Goal: Task Accomplishment & Management: Manage account settings

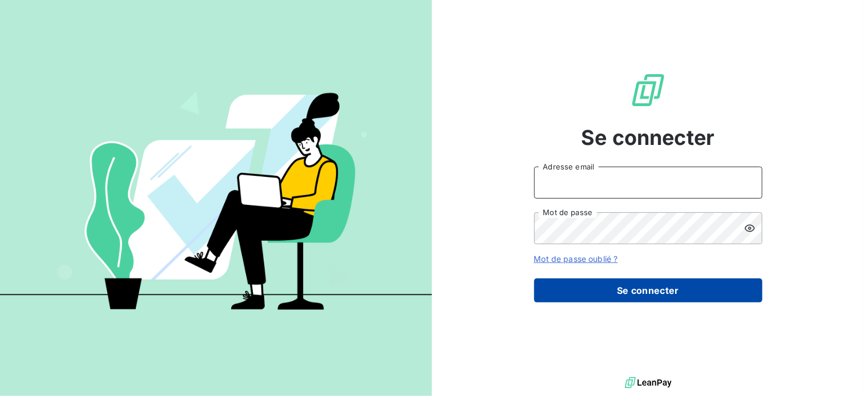
type input "[EMAIL_ADDRESS][DOMAIN_NAME]"
click at [580, 296] on button "Se connecter" at bounding box center [648, 291] width 228 height 24
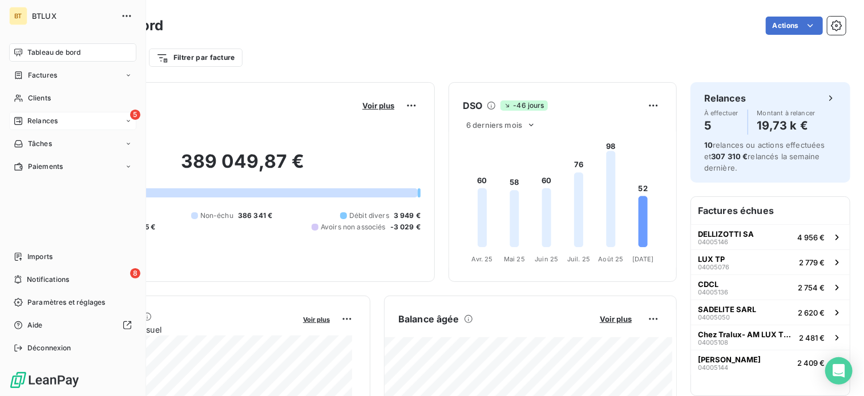
click at [32, 123] on span "Relances" at bounding box center [42, 121] width 30 height 10
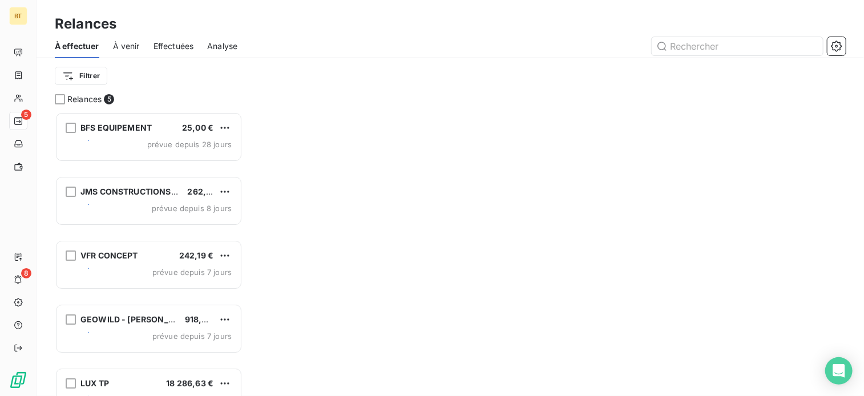
scroll to position [275, 179]
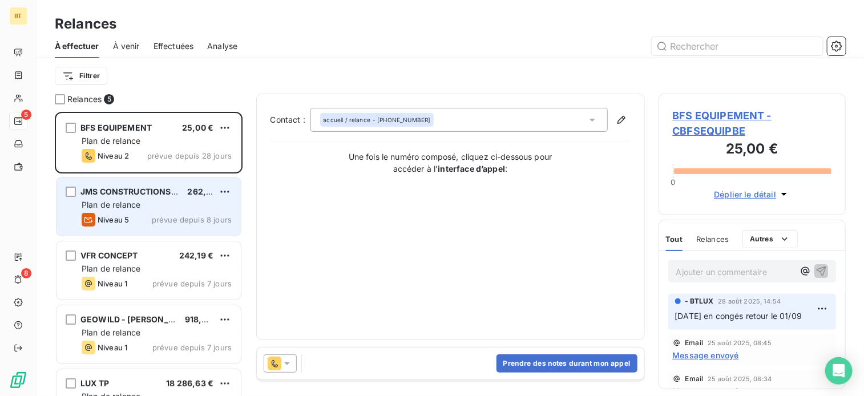
click at [167, 205] on div "Plan de relance" at bounding box center [157, 204] width 150 height 11
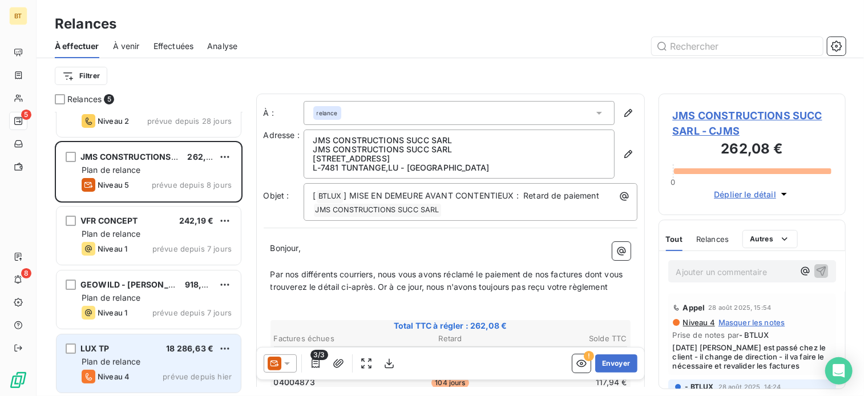
click at [155, 361] on div "Plan de relance" at bounding box center [157, 361] width 150 height 11
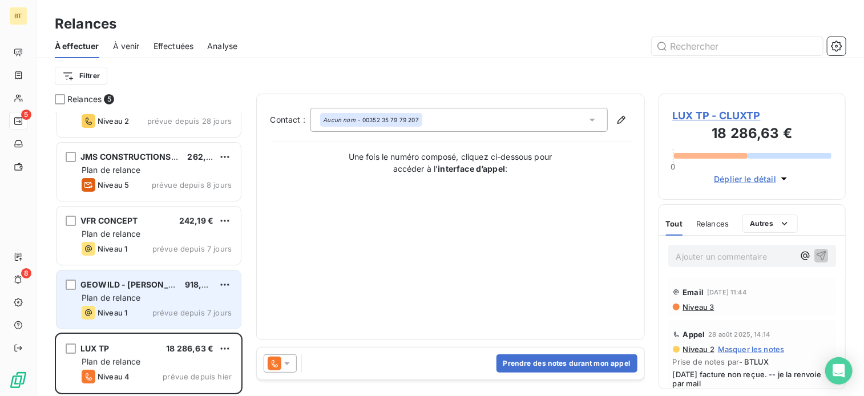
click at [155, 310] on span "prévue depuis 7 jours" at bounding box center [191, 312] width 79 height 9
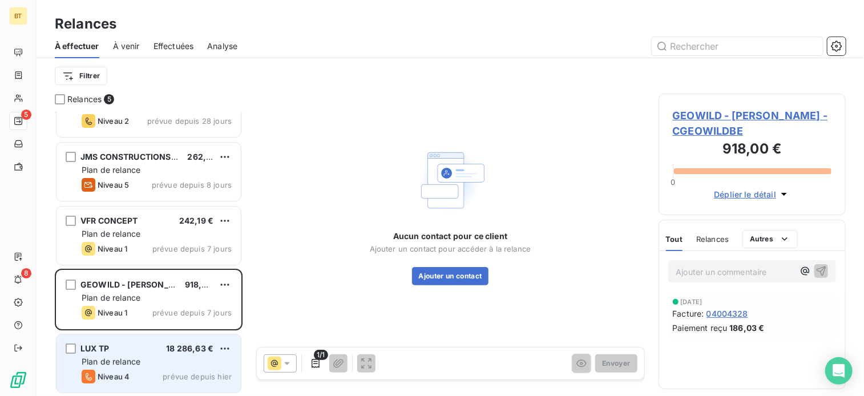
click at [155, 356] on div "Plan de relance" at bounding box center [157, 361] width 150 height 11
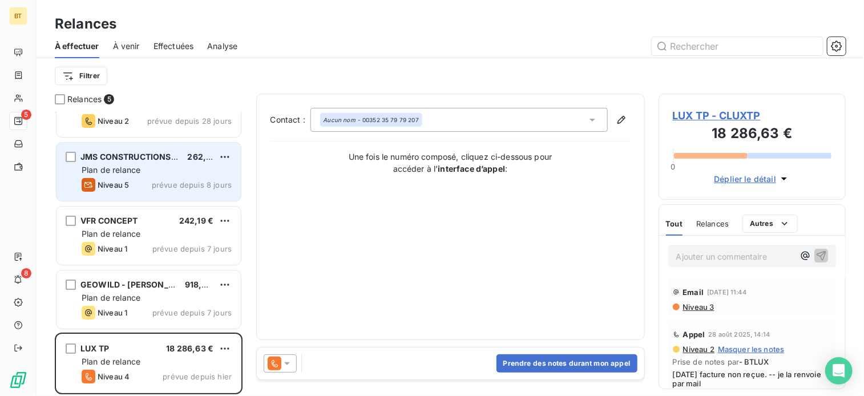
click at [111, 178] on div "Niveau 5" at bounding box center [105, 185] width 47 height 14
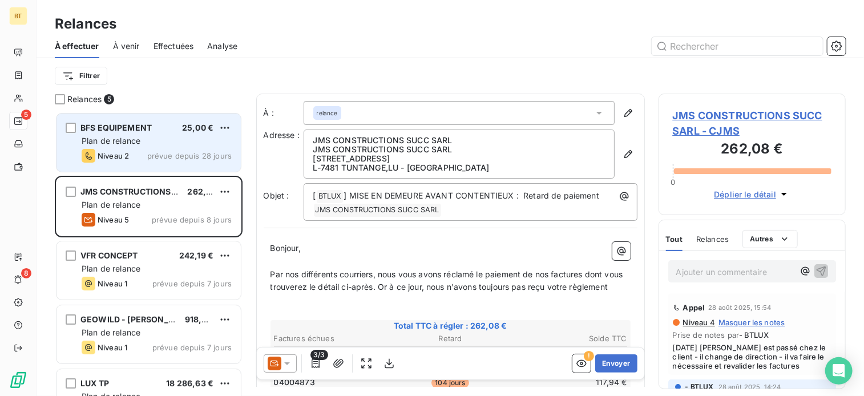
click at [131, 147] on div "BFS EQUIPEMENT 25,00 € Plan de relance Niveau 2 prévue depuis 28 jours" at bounding box center [149, 143] width 184 height 58
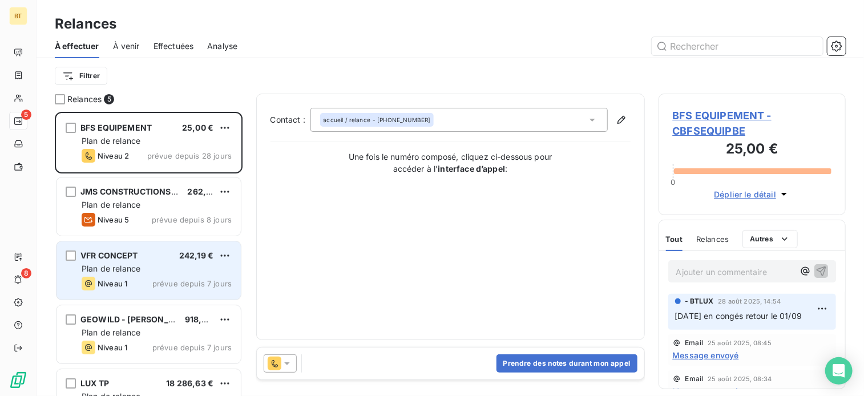
click at [163, 290] on div "VFR CONCEPT 242,19 € Plan de relance Niveau 1 prévue depuis 7 jours" at bounding box center [149, 271] width 184 height 58
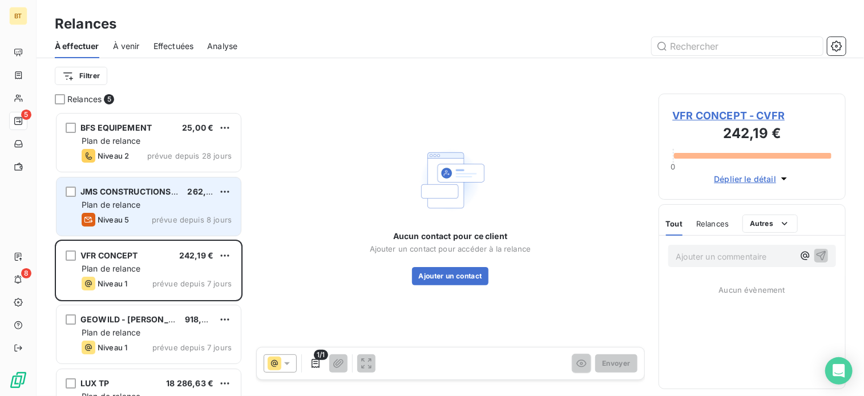
click at [151, 206] on div "Plan de relance" at bounding box center [157, 204] width 150 height 11
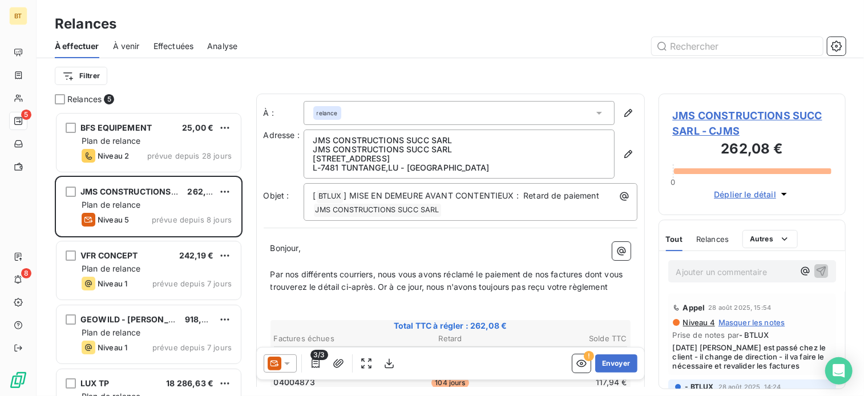
click at [151, 301] on div "VFR CONCEPT 242,19 € Plan de relance Niveau 1 prévue depuis 7 jours" at bounding box center [149, 272] width 188 height 64
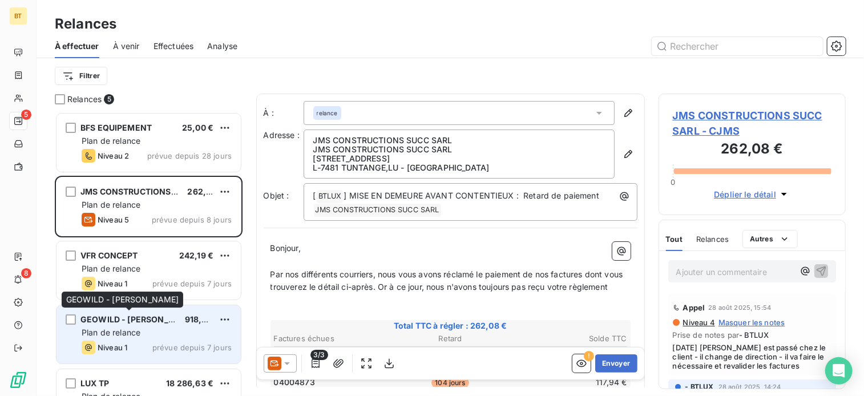
click at [148, 322] on span "GEOWILD - [PERSON_NAME]" at bounding box center [138, 320] width 115 height 10
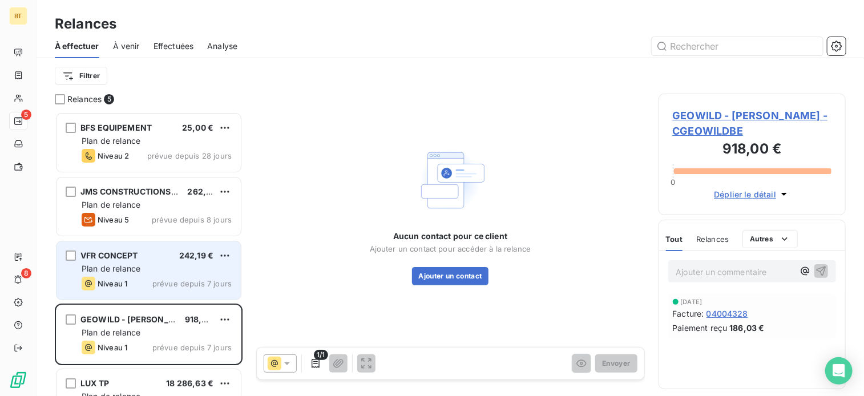
click at [143, 270] on div "Plan de relance" at bounding box center [157, 268] width 150 height 11
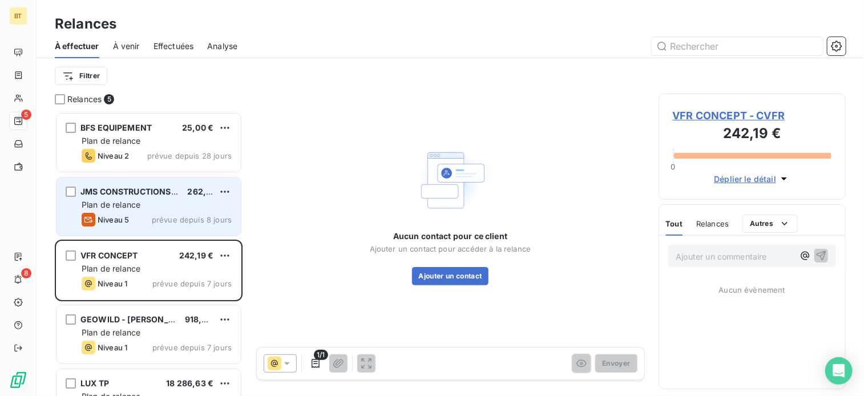
click at [100, 215] on span "Niveau 5" at bounding box center [113, 219] width 31 height 9
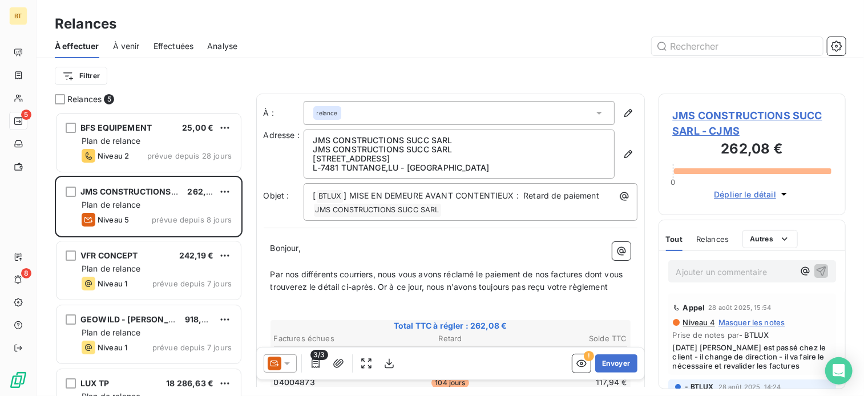
click at [701, 117] on span "JMS CONSTRUCTIONS SUCC SARL - CJMS" at bounding box center [752, 123] width 159 height 31
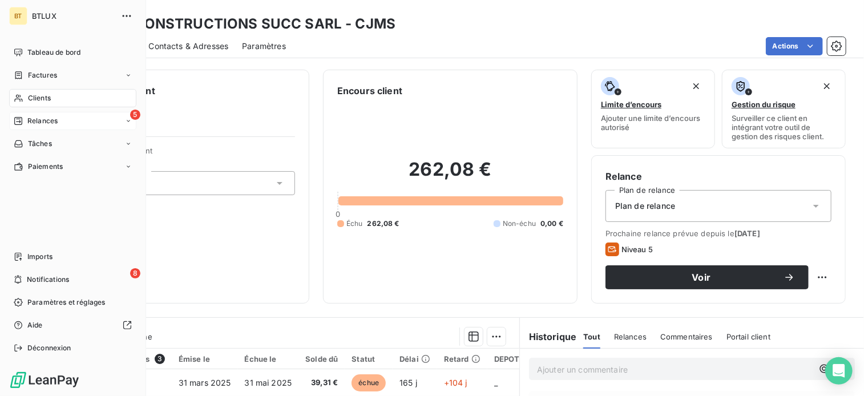
click at [34, 118] on span "Relances" at bounding box center [42, 121] width 30 height 10
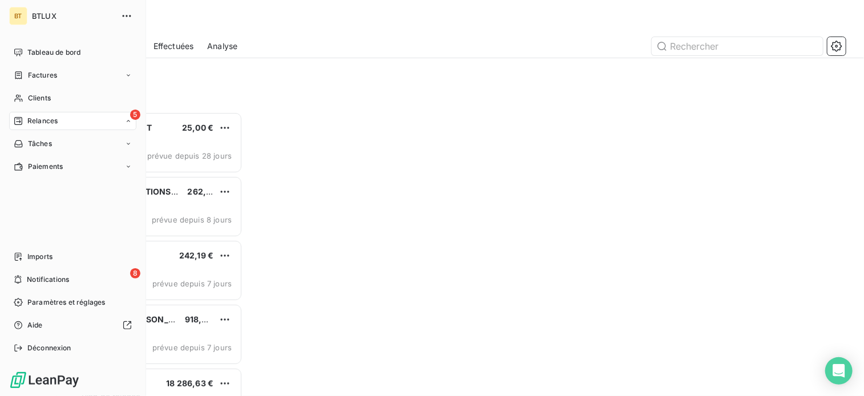
scroll to position [275, 179]
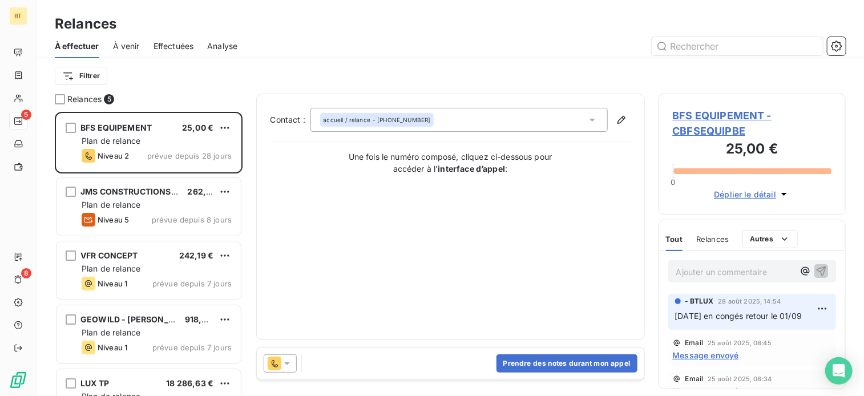
click at [395, 58] on div "Filtrer" at bounding box center [450, 75] width 791 height 35
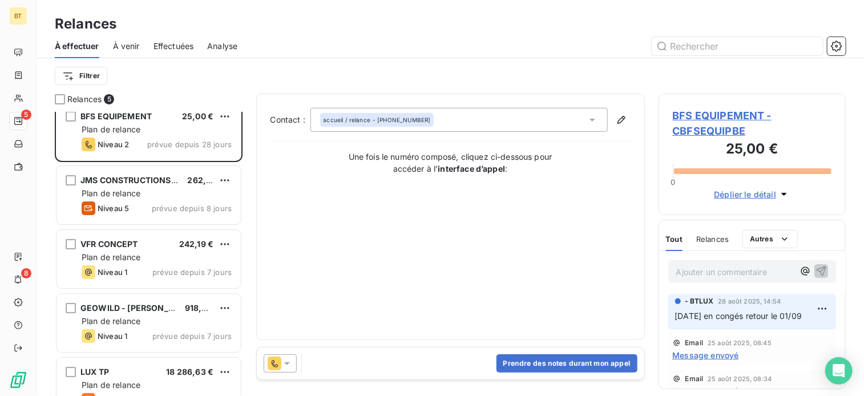
scroll to position [0, 0]
